Goal: Navigation & Orientation: Find specific page/section

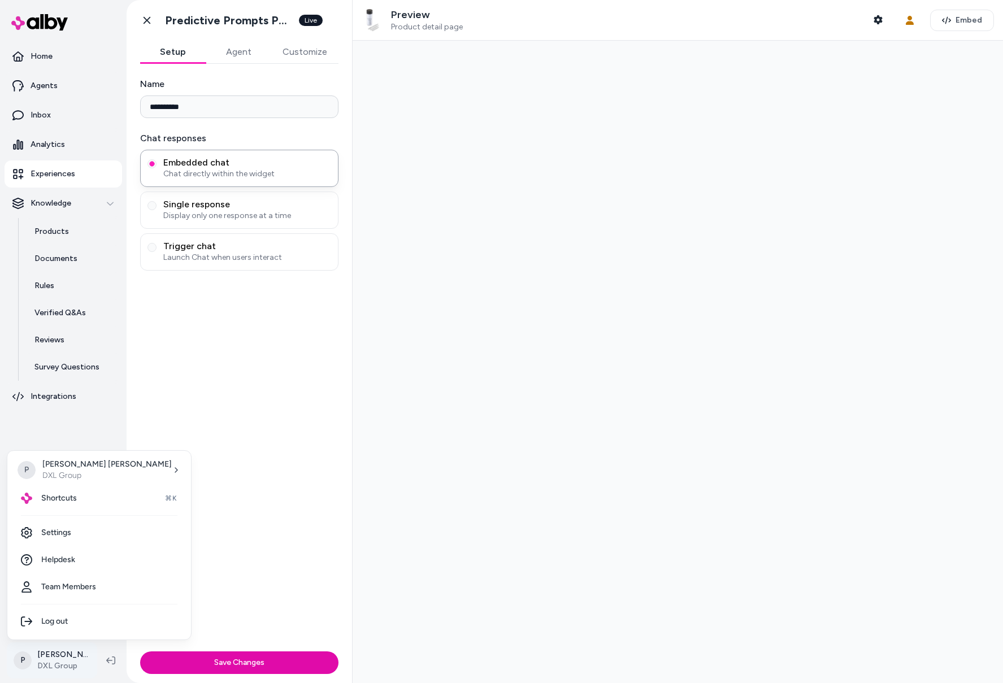
click at [54, 658] on html "**********" at bounding box center [501, 341] width 1003 height 683
click at [52, 527] on link "Settings" at bounding box center [99, 532] width 175 height 27
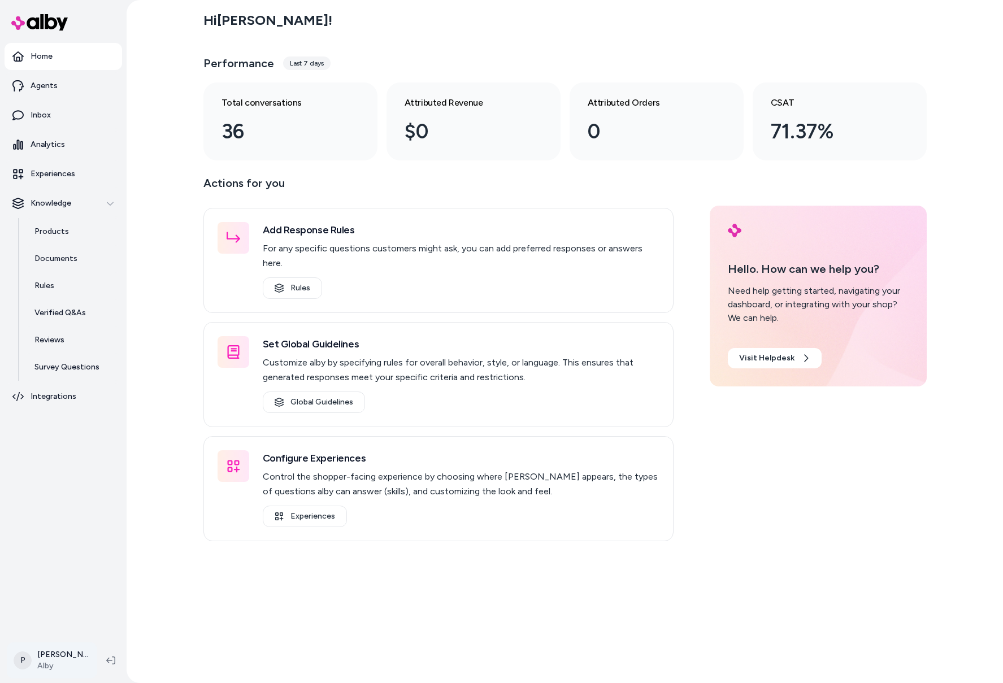
click at [49, 662] on html "Home Agents Inbox Analytics Experiences Knowledge Products Documents Rules Veri…" at bounding box center [501, 341] width 1003 height 683
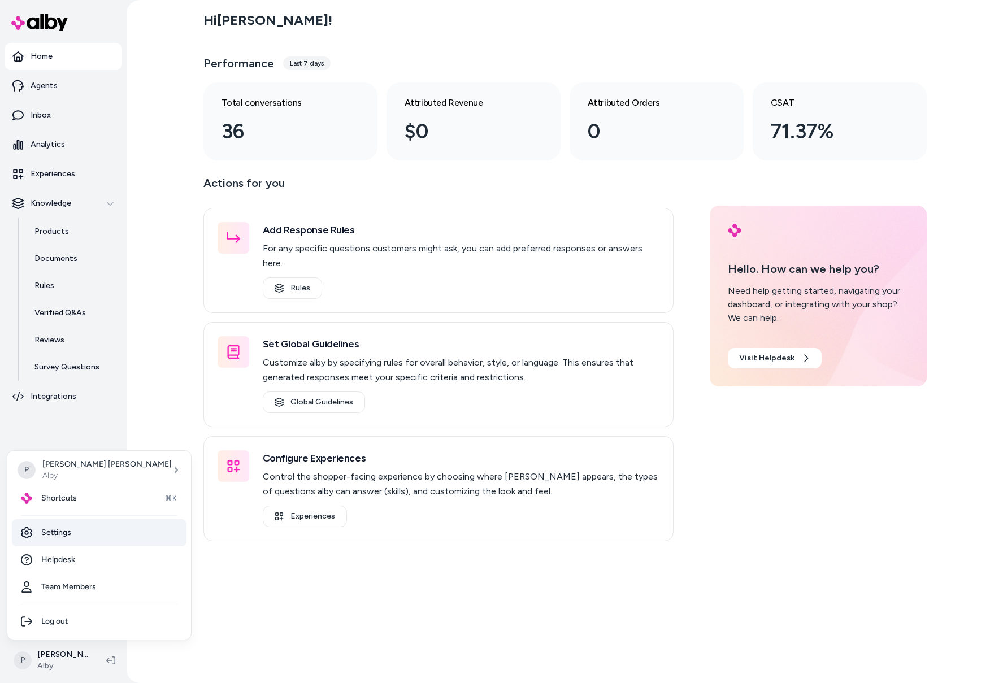
click at [56, 530] on link "Settings" at bounding box center [99, 532] width 175 height 27
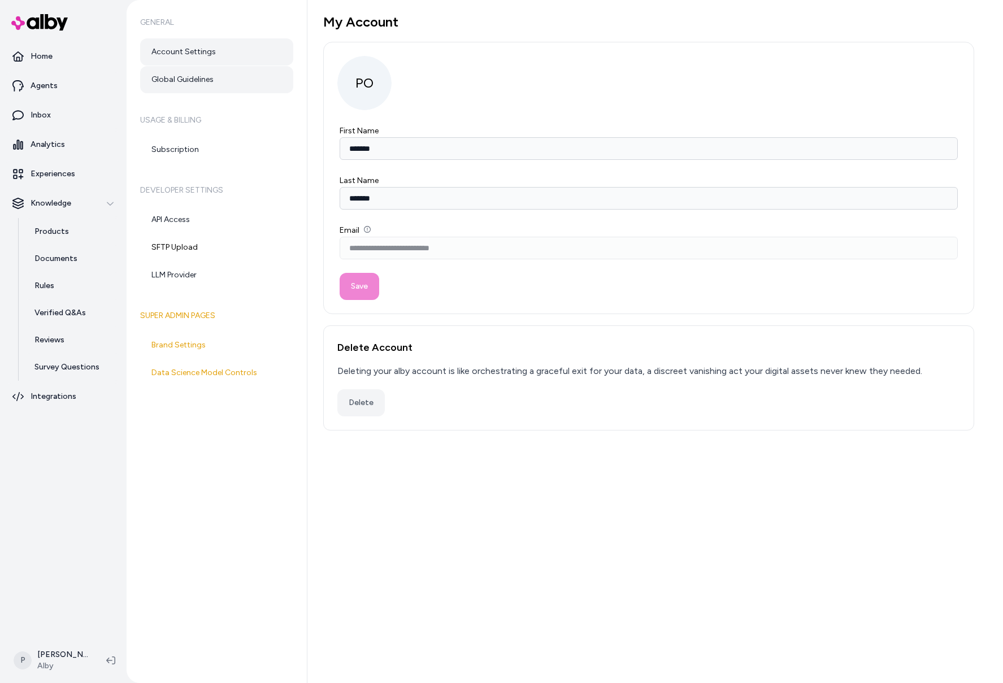
click at [179, 89] on link "Global Guidelines" at bounding box center [216, 79] width 153 height 27
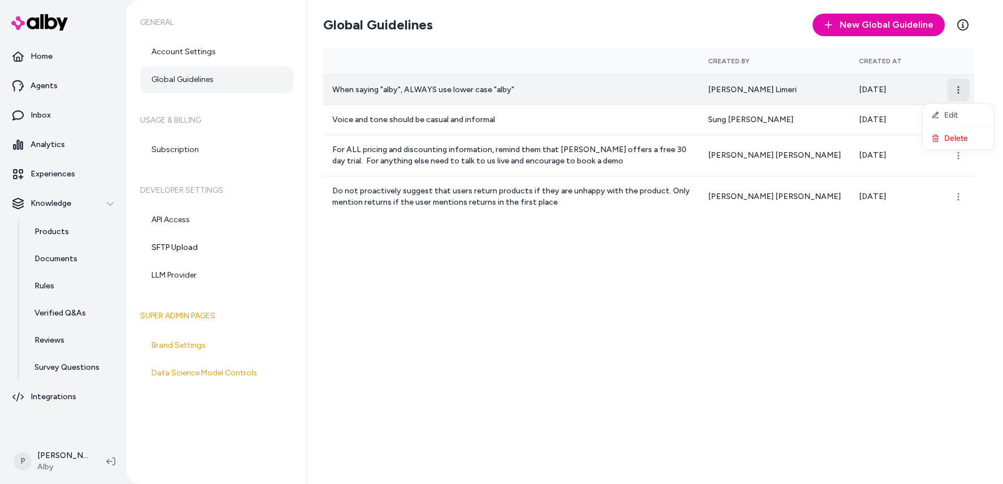
click at [958, 90] on html "Home Agents Inbox Analytics Experiences Knowledge Products Documents Rules Veri…" at bounding box center [501, 242] width 1003 height 484
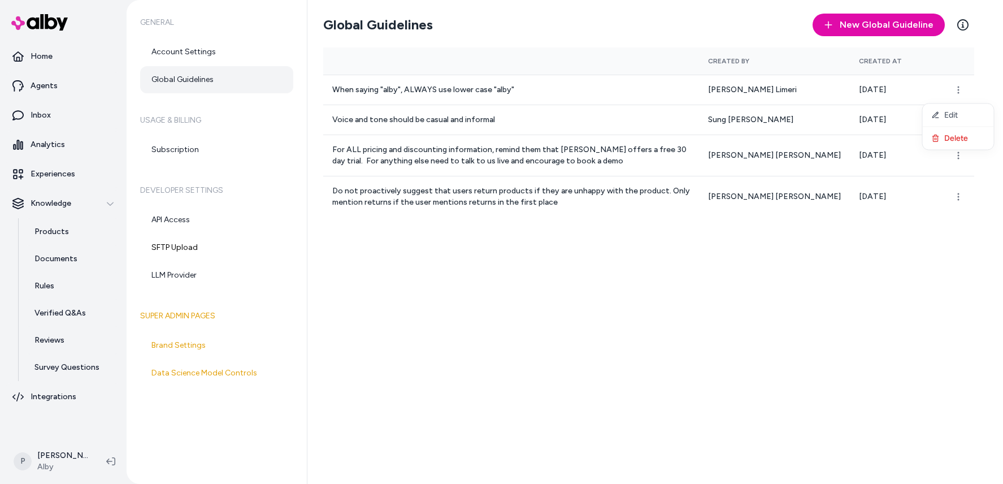
click at [475, 388] on html "Home Agents Inbox Analytics Experiences Knowledge Products Documents Rules Veri…" at bounding box center [501, 242] width 1003 height 484
